Goal: Find specific page/section: Find specific page/section

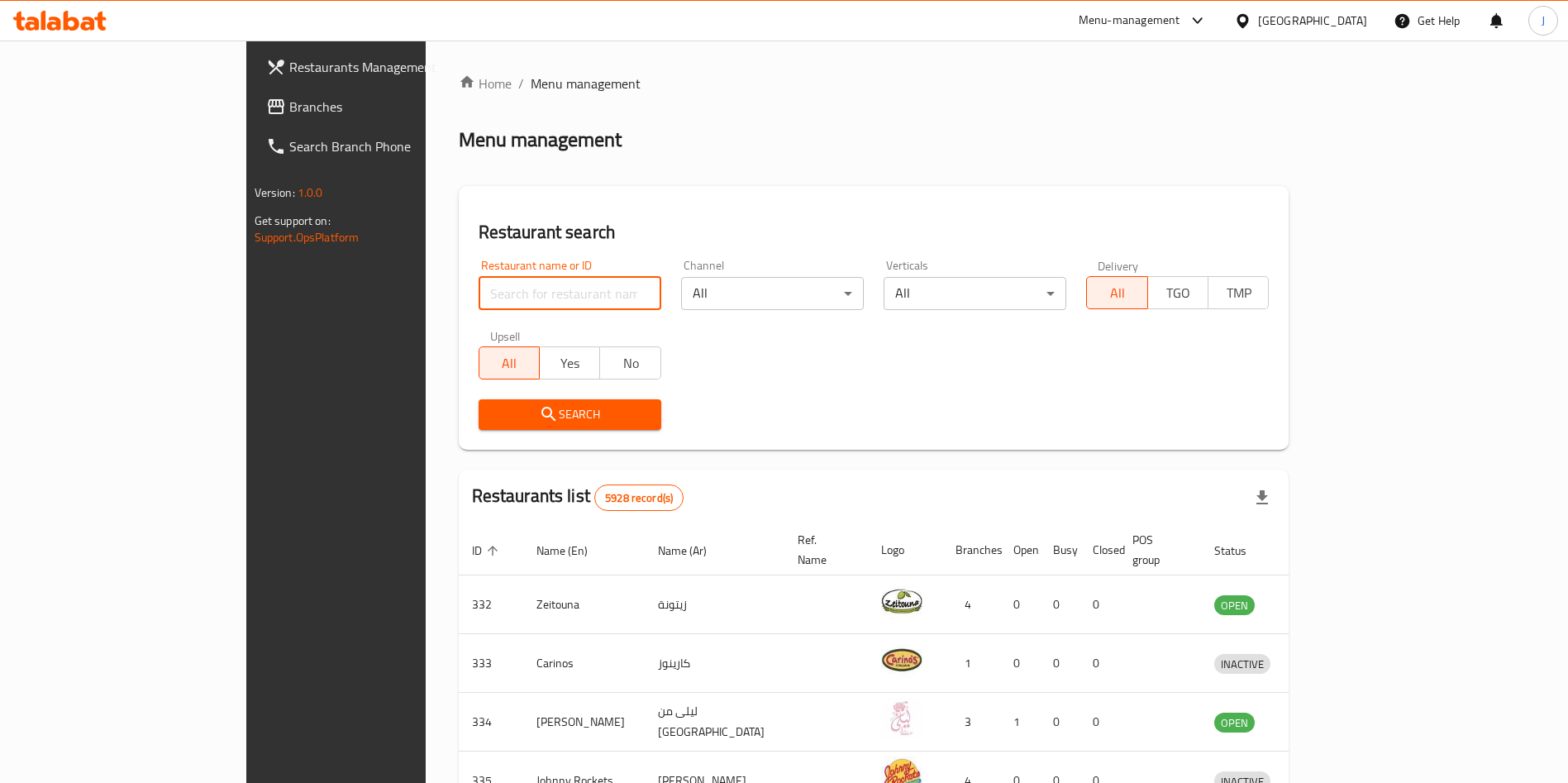
drag, startPoint x: 0, startPoint y: 0, endPoint x: 461, endPoint y: 295, distance: 547.3
click at [478, 295] on input "search" at bounding box center [570, 293] width 183 height 33
type input "popeye"
click button "Search" at bounding box center [570, 415] width 183 height 30
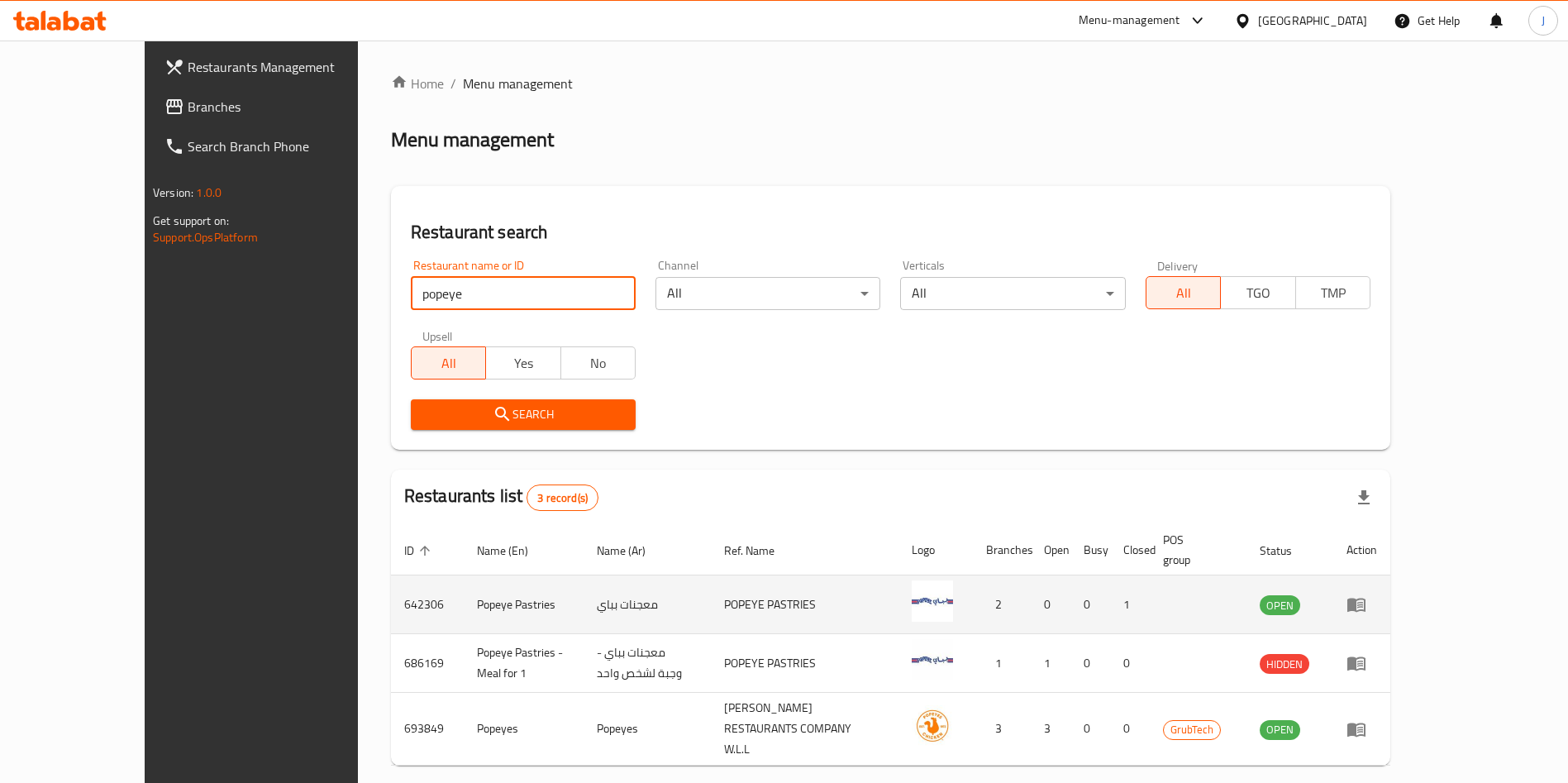
scroll to position [40, 0]
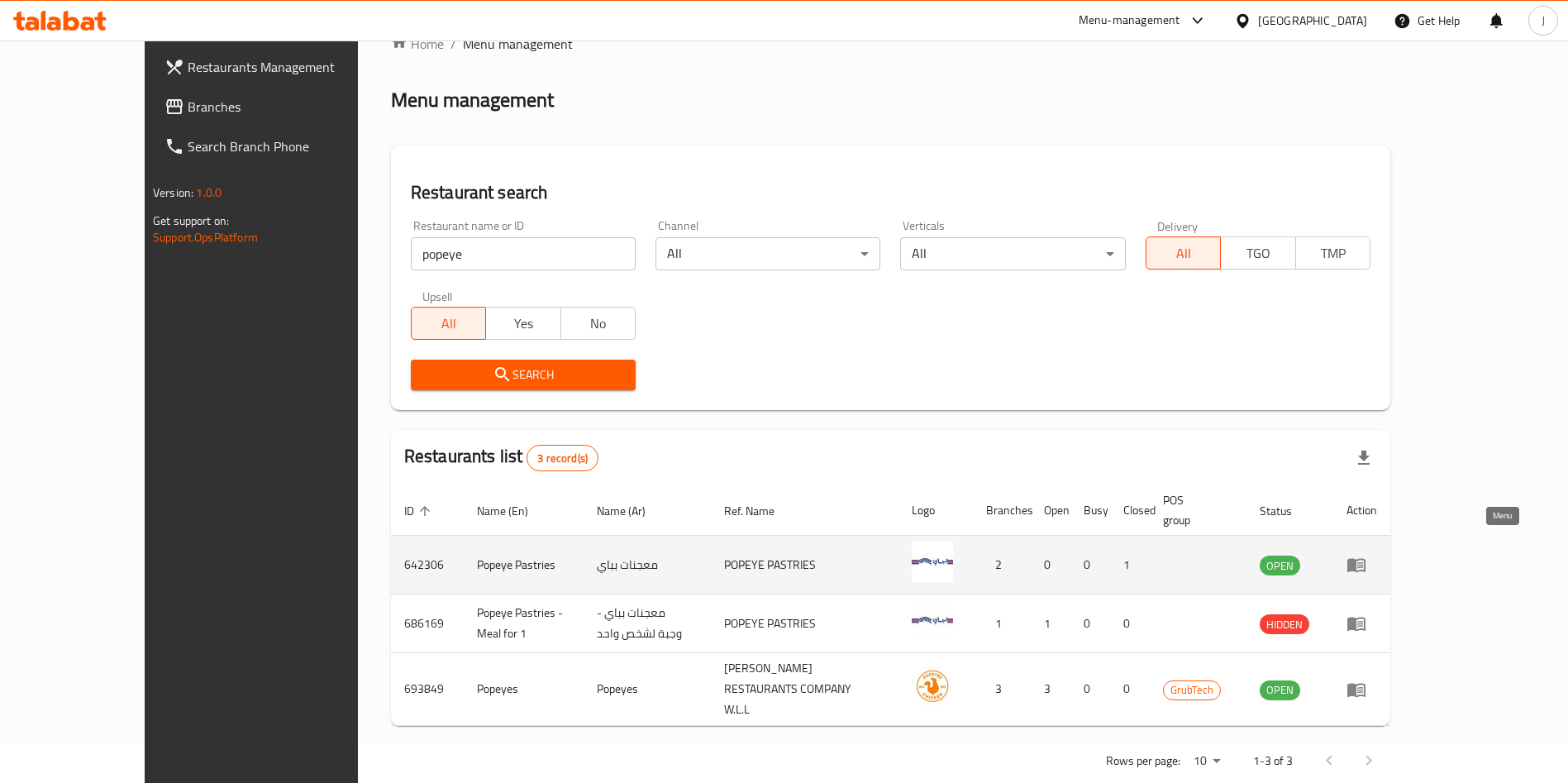
click at [1366, 554] on icon "enhanced table" at bounding box center [1356, 564] width 19 height 19
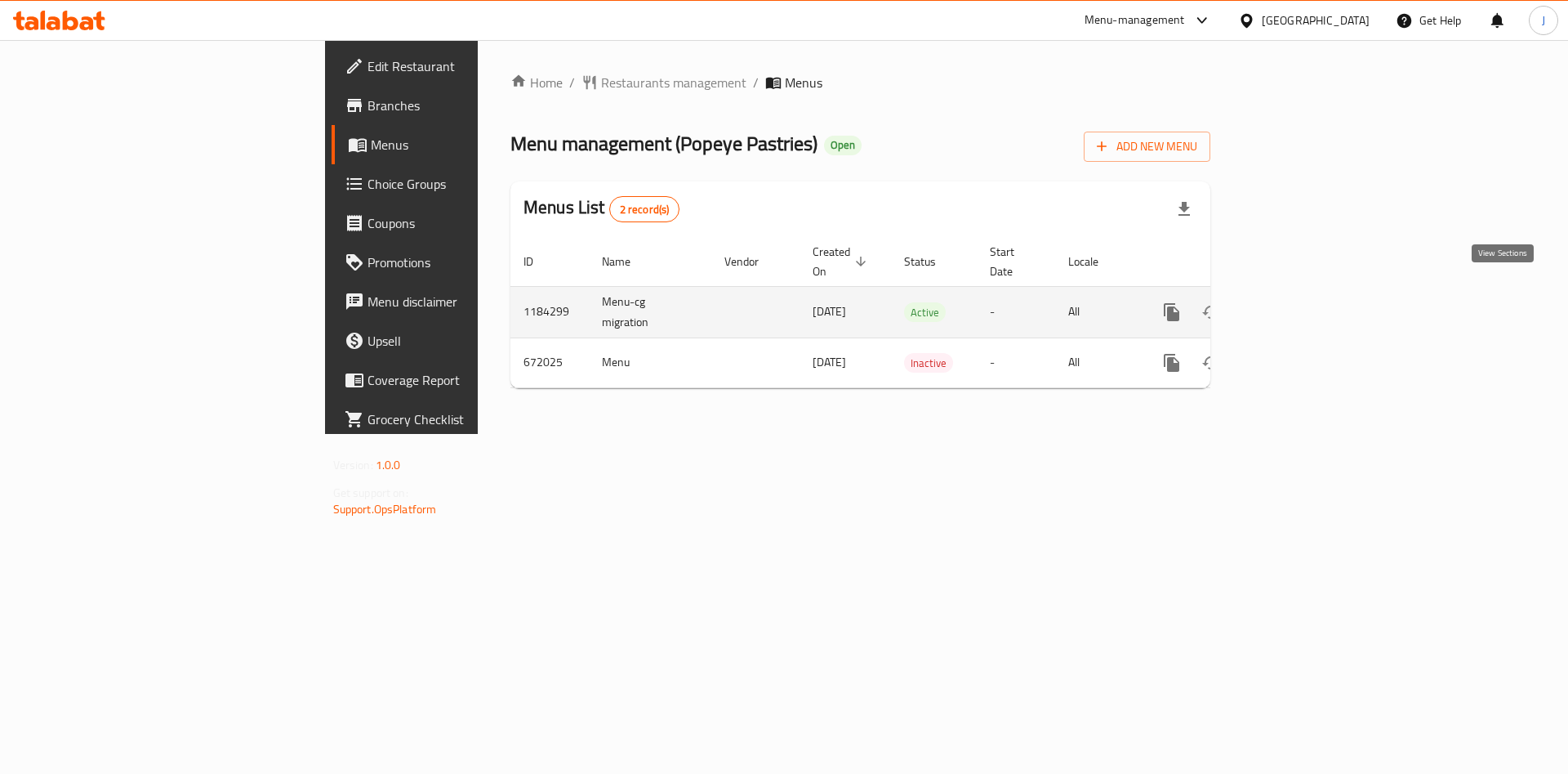
click at [1300, 302] on icon "enhanced table" at bounding box center [1289, 311] width 19 height 19
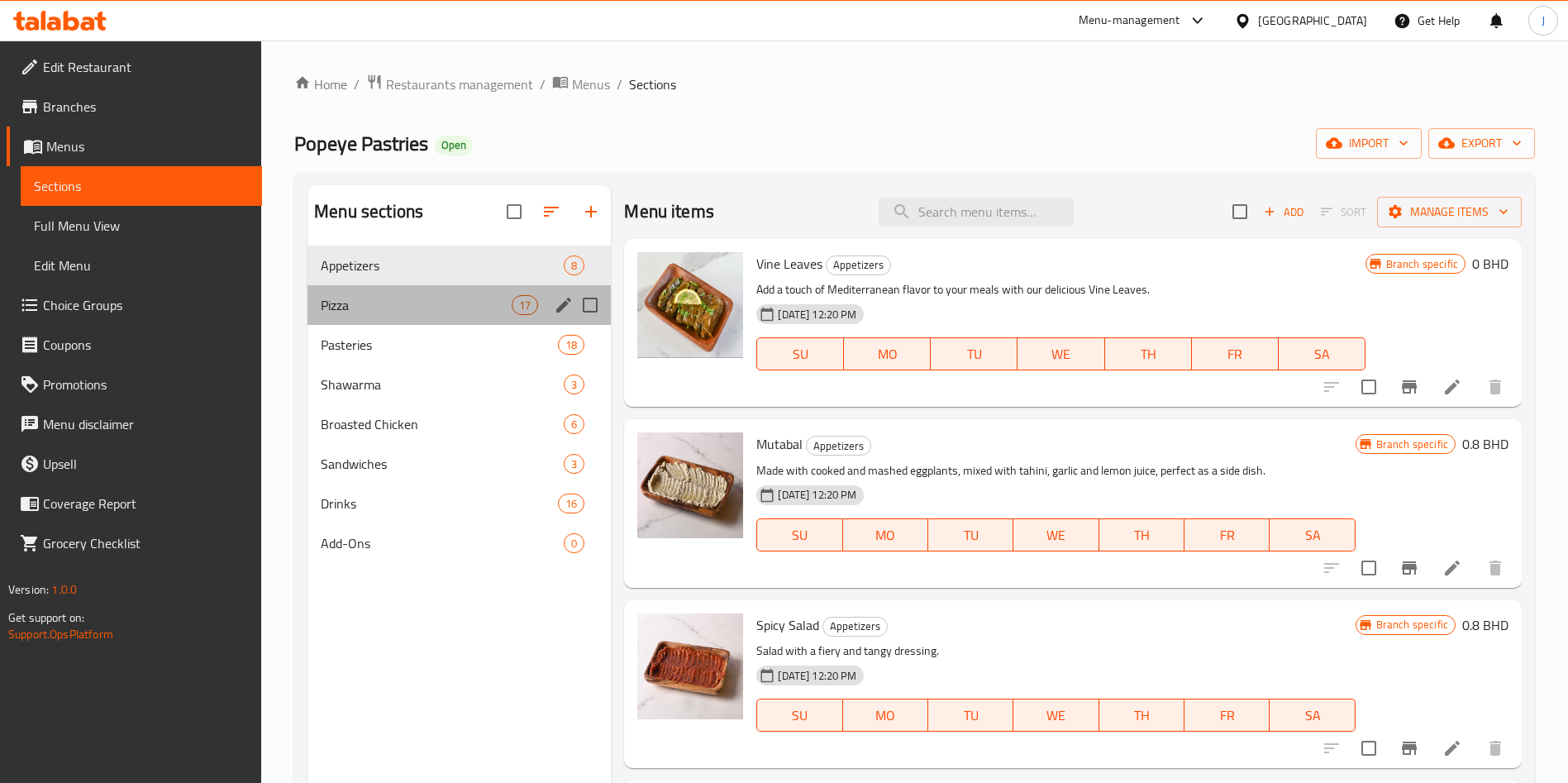
click at [396, 319] on div "Pizza 17" at bounding box center [459, 305] width 303 height 40
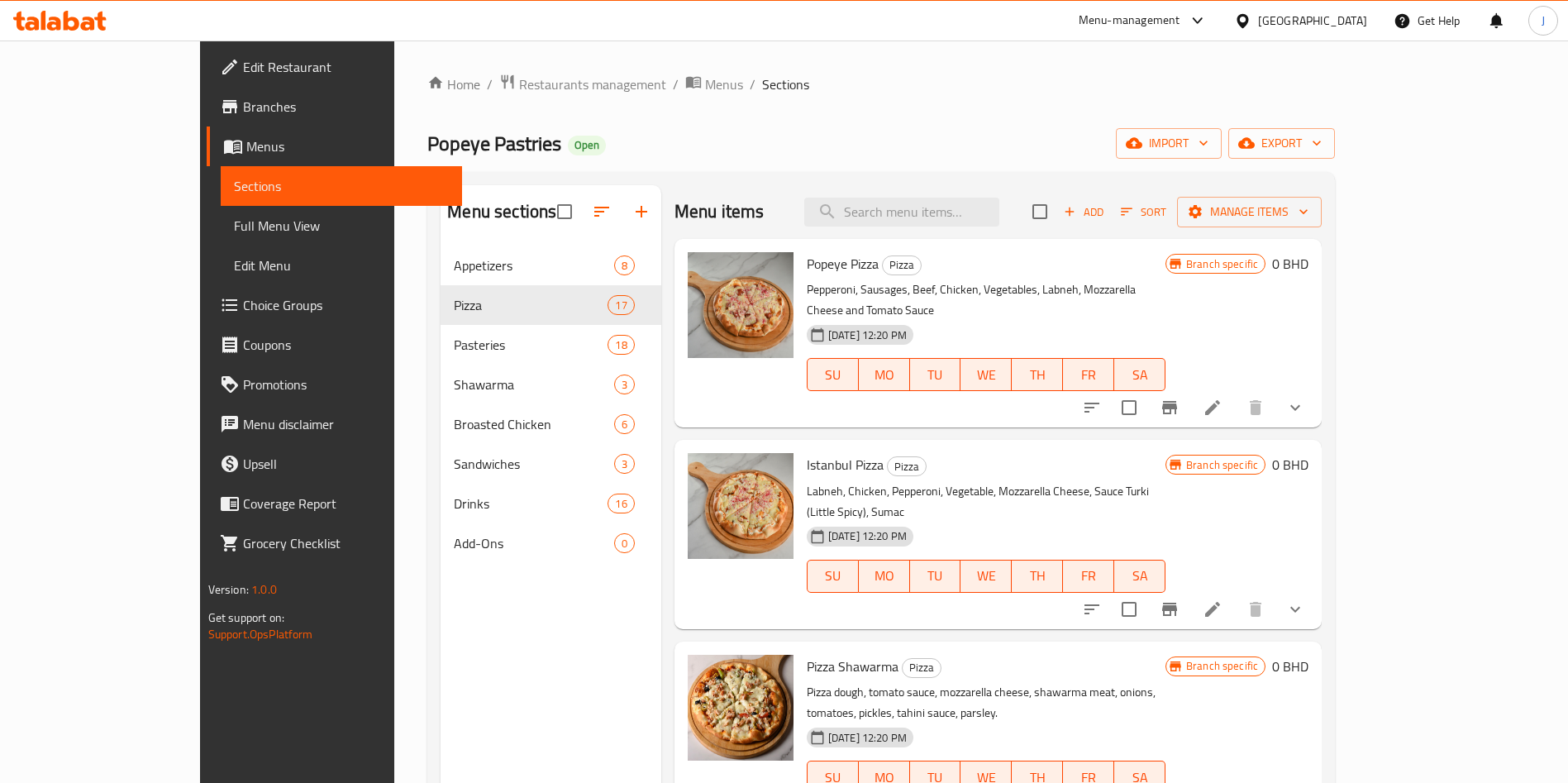
click at [1306, 398] on icon "show more" at bounding box center [1295, 407] width 19 height 19
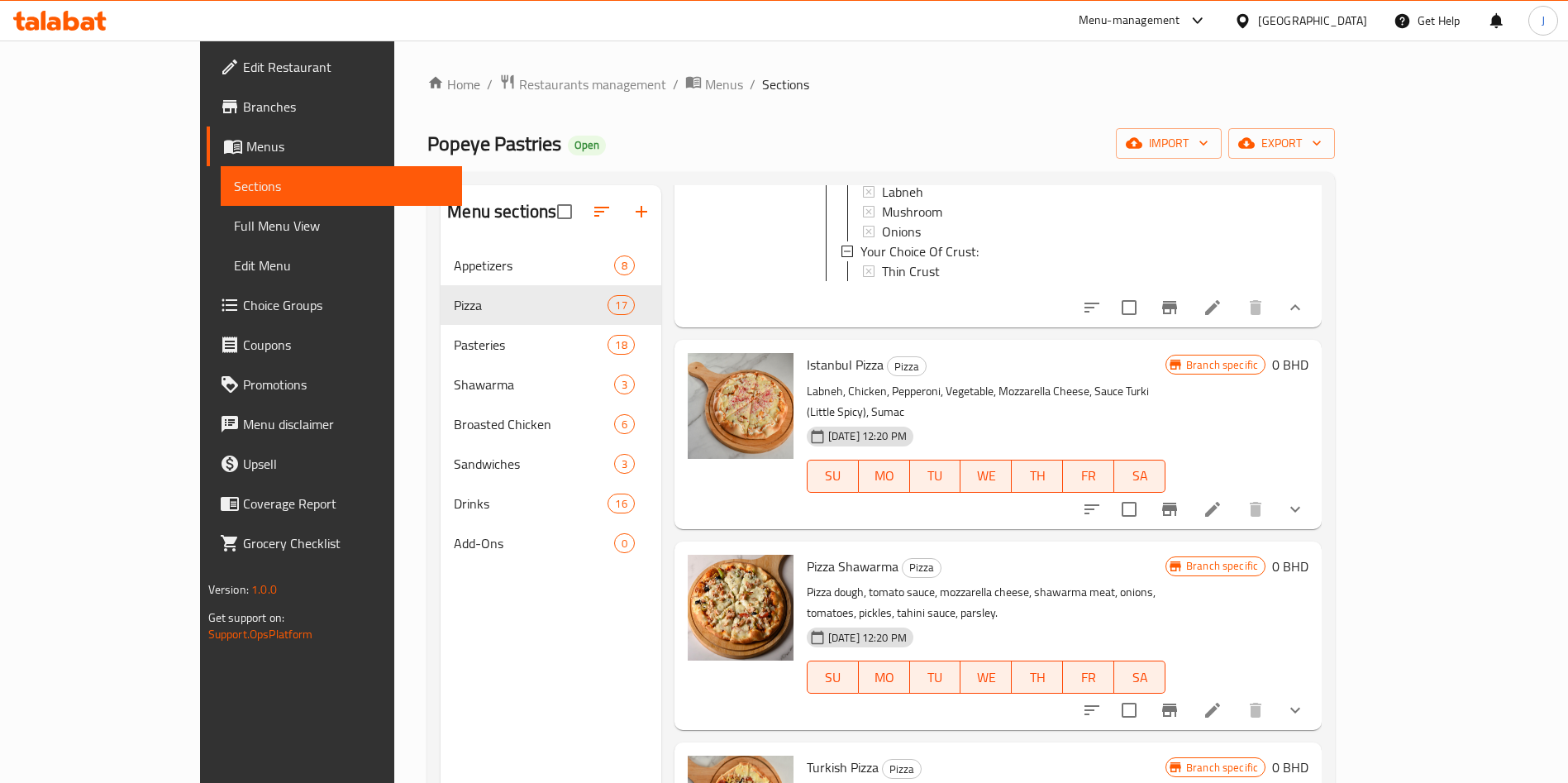
scroll to position [590, 0]
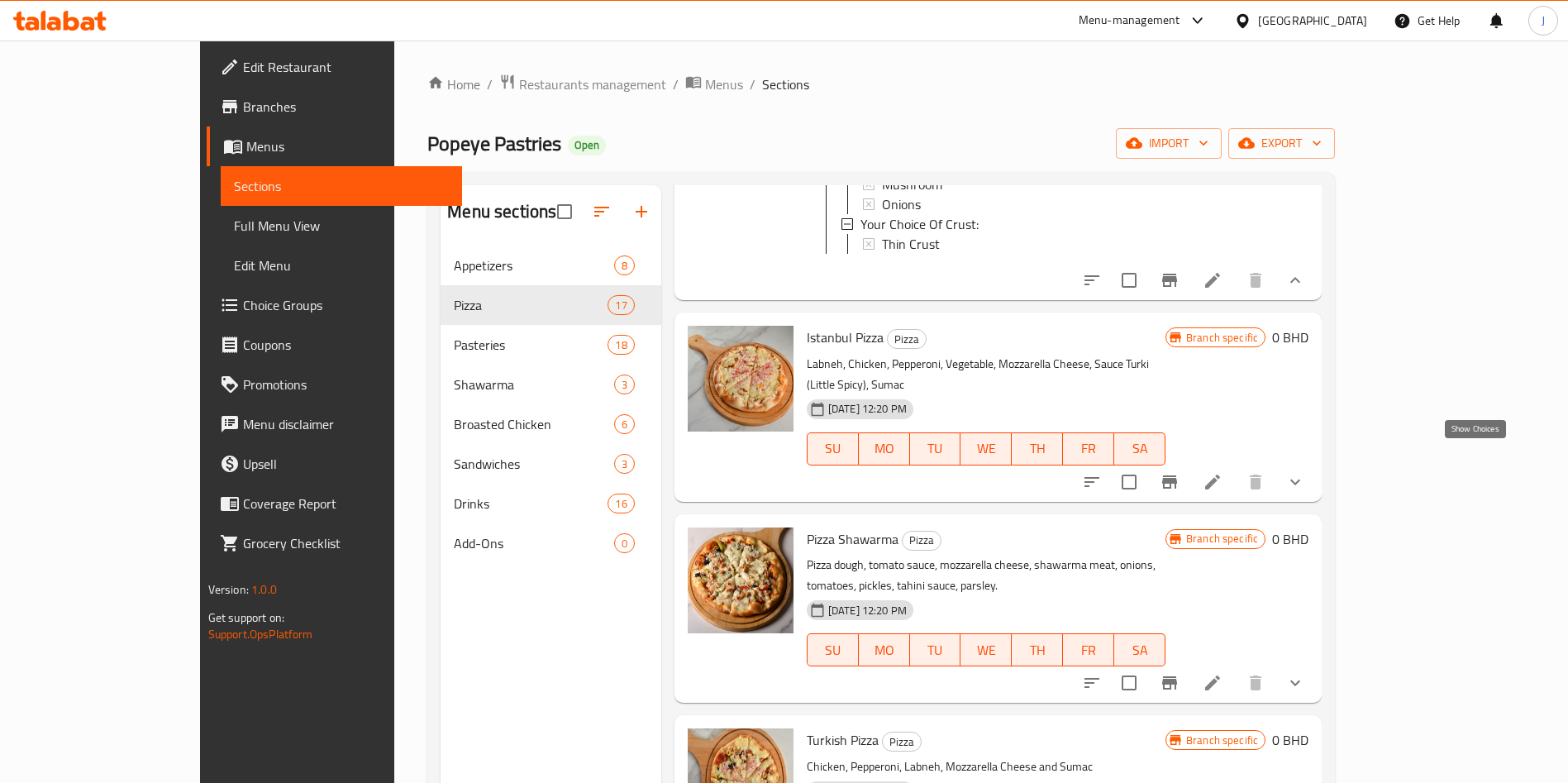
click at [1306, 472] on icon "show more" at bounding box center [1295, 482] width 19 height 19
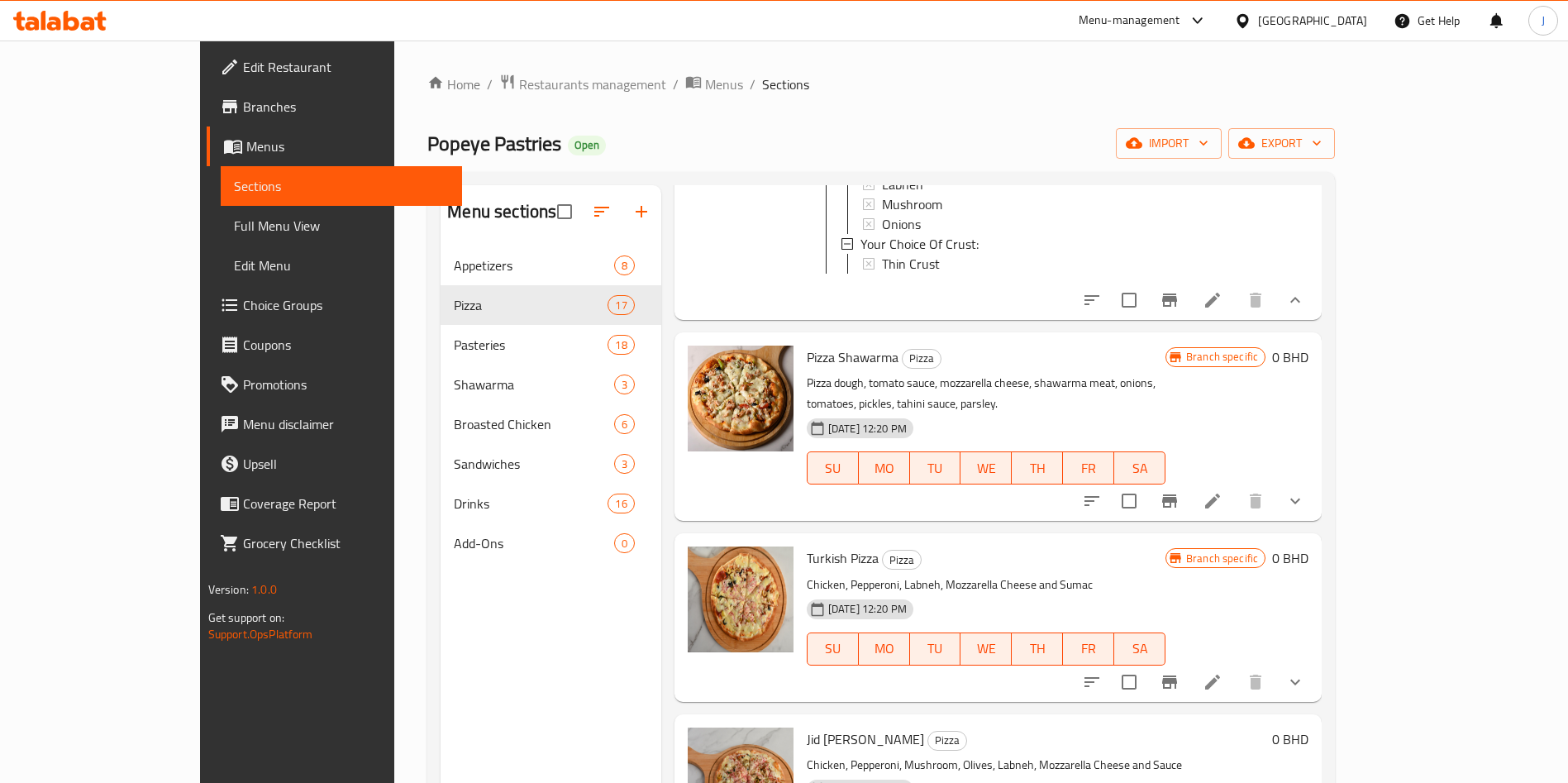
scroll to position [1237, 0]
click at [1306, 489] on icon "show more" at bounding box center [1295, 499] width 19 height 19
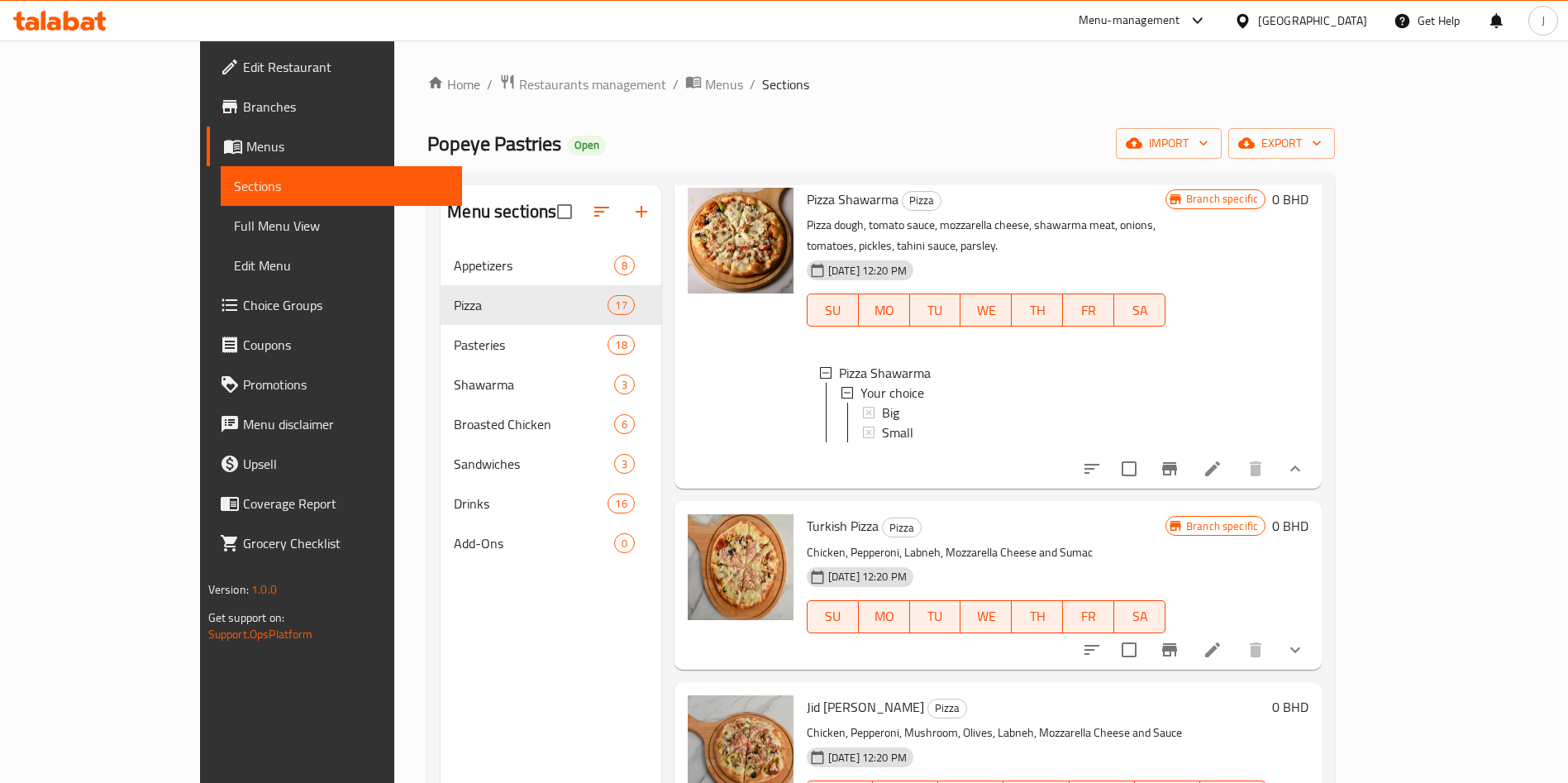
scroll to position [1432, 0]
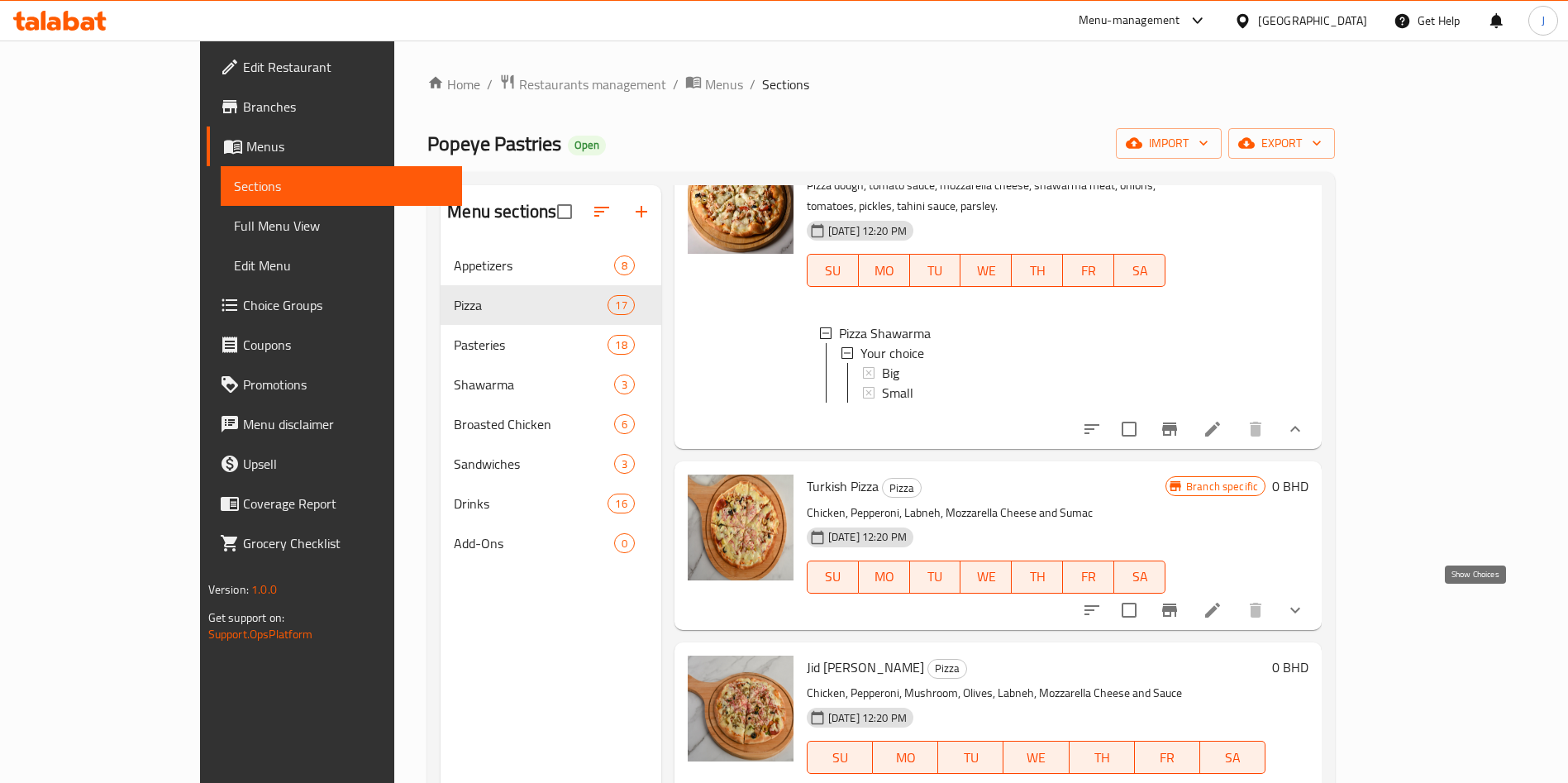
click at [1300, 607] on icon "show more" at bounding box center [1295, 609] width 10 height 6
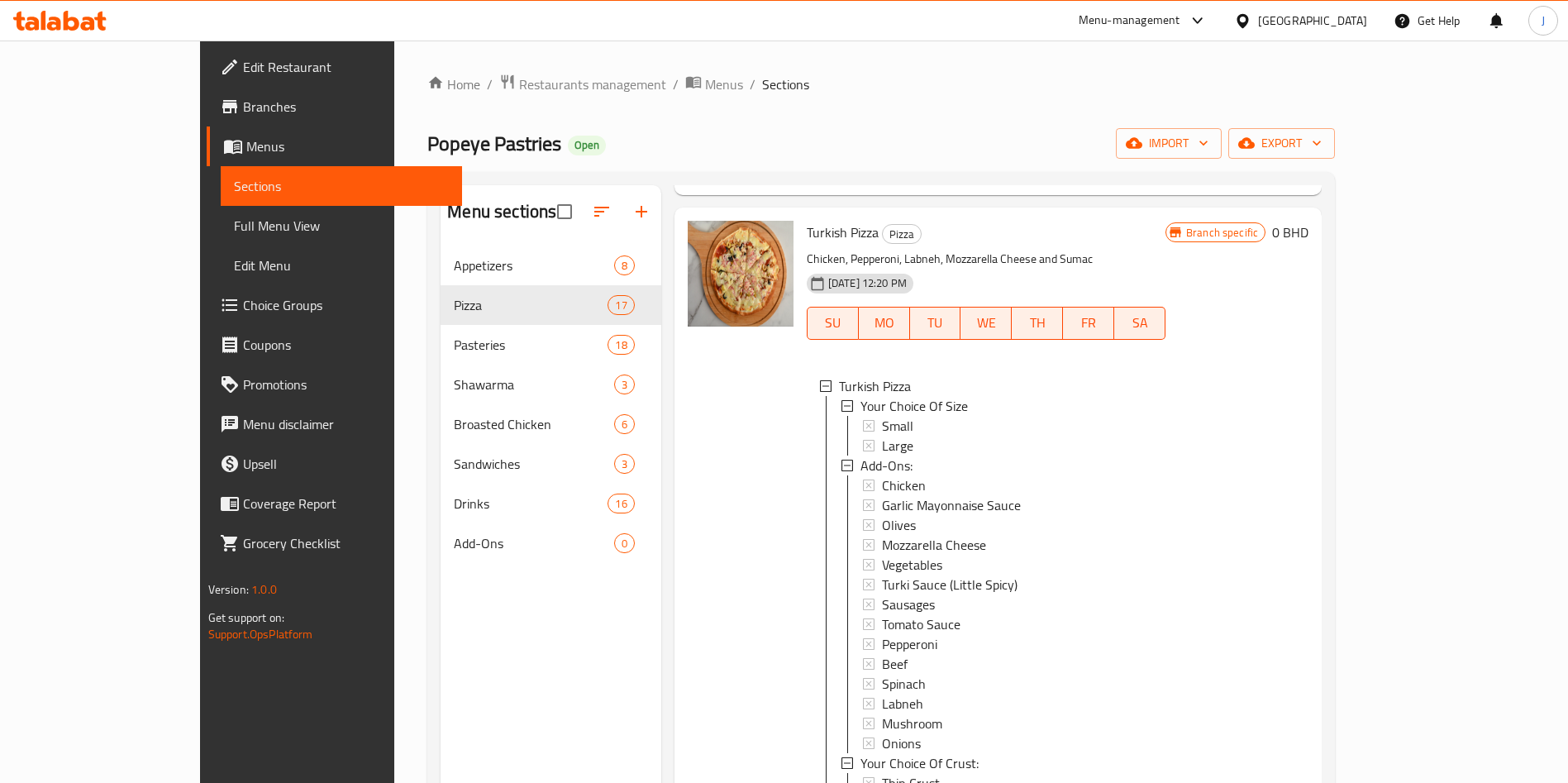
scroll to position [1812, 0]
